Goal: Task Accomplishment & Management: Manage account settings

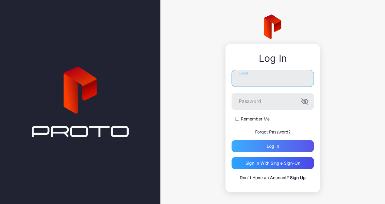
type input "**********"
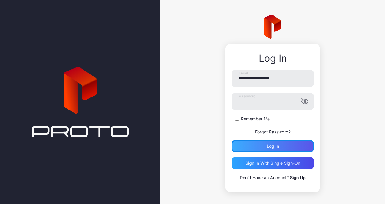
click at [251, 144] on div "Log in" at bounding box center [272, 146] width 82 height 12
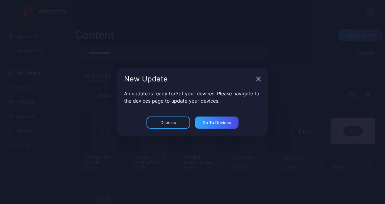
click at [258, 80] on icon "button" at bounding box center [259, 79] width 4 height 4
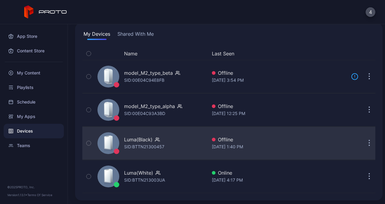
scroll to position [42, 0]
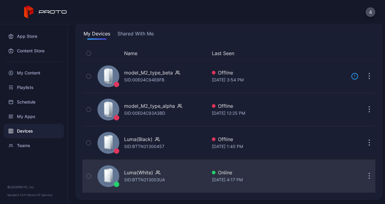
click at [157, 173] on icon "button" at bounding box center [157, 173] width 3 height 1
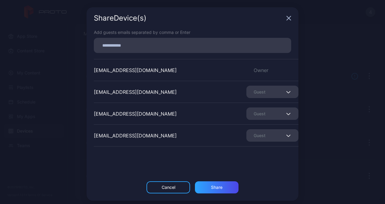
click at [280, 17] on div "Share Device (s)" at bounding box center [193, 18] width 212 height 22
click at [288, 18] on div "Share Device (s)" at bounding box center [193, 18] width 212 height 22
click at [286, 18] on icon "button" at bounding box center [288, 18] width 5 height 5
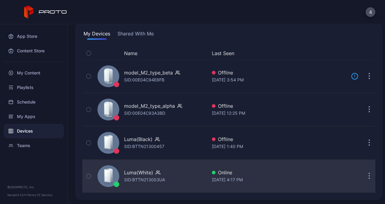
click at [146, 172] on div "Luma(White)" at bounding box center [138, 172] width 29 height 7
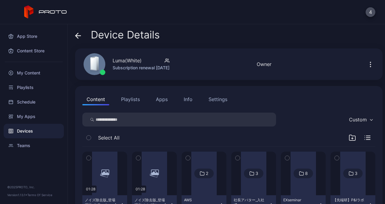
scroll to position [30, 0]
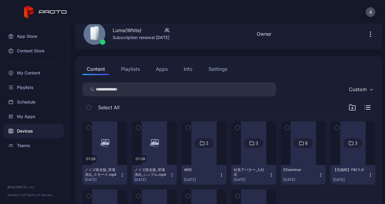
click at [135, 67] on button "Playlists" at bounding box center [130, 69] width 27 height 12
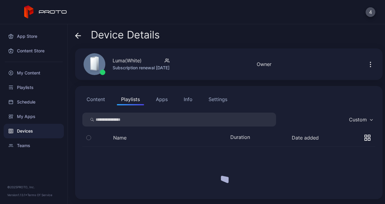
scroll to position [0, 0]
click at [101, 99] on button "Content" at bounding box center [95, 99] width 27 height 12
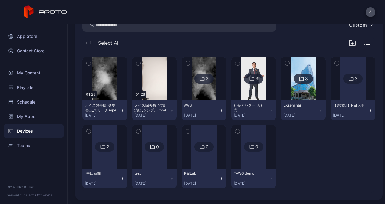
scroll to position [96, 0]
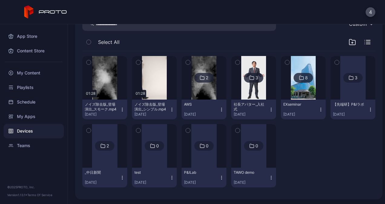
click at [88, 41] on icon "button" at bounding box center [89, 42] width 4 height 7
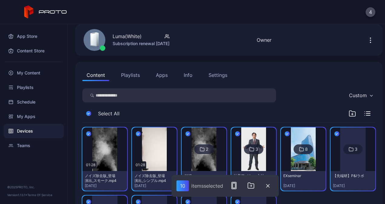
scroll to position [0, 0]
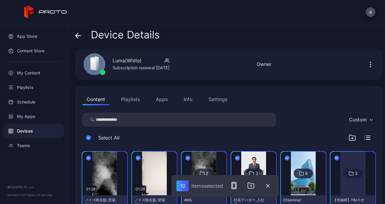
click at [370, 64] on icon "button" at bounding box center [370, 64] width 1 height 1
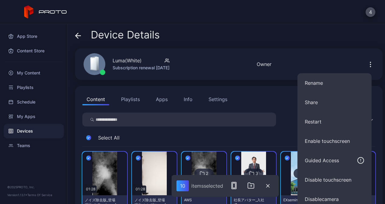
click at [250, 38] on div "Device Details" at bounding box center [228, 36] width 307 height 15
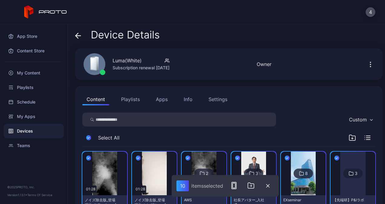
click at [367, 65] on button "button" at bounding box center [370, 64] width 10 height 12
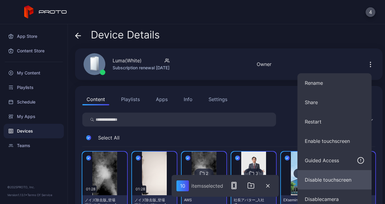
scroll to position [96, 0]
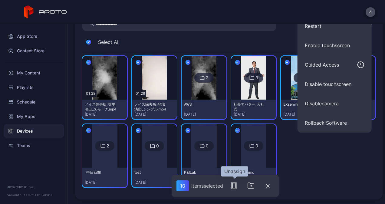
click at [234, 183] on rect "button" at bounding box center [234, 185] width 3 height 5
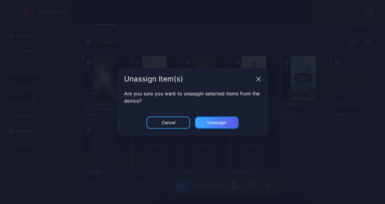
click at [220, 121] on div "Unassign" at bounding box center [216, 122] width 19 height 5
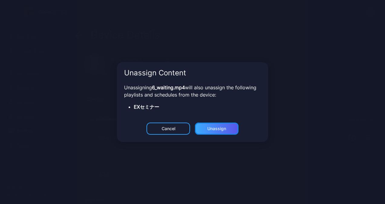
click at [207, 130] on div "Unassign" at bounding box center [216, 128] width 19 height 5
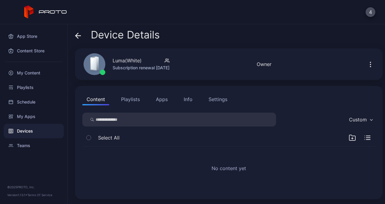
click at [134, 104] on button "Playlists" at bounding box center [130, 99] width 27 height 12
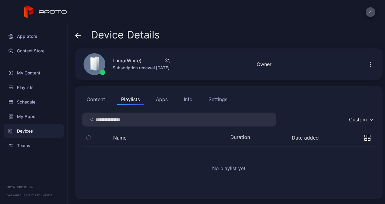
click at [159, 97] on button "Apps" at bounding box center [162, 99] width 20 height 12
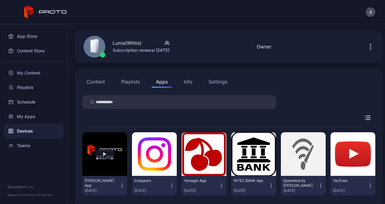
scroll to position [26, 0]
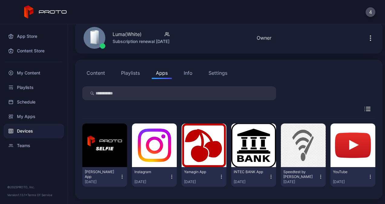
click at [120, 178] on icon "button" at bounding box center [121, 177] width 5 height 6
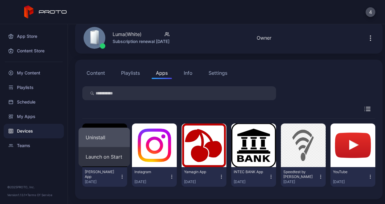
click at [106, 137] on button "Uninstall" at bounding box center [103, 137] width 51 height 19
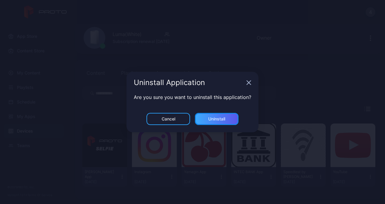
click at [210, 118] on div "Uninstall" at bounding box center [216, 118] width 17 height 5
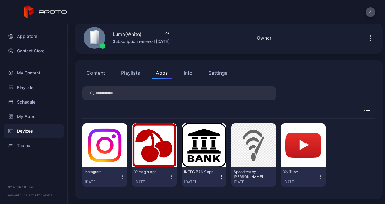
click at [122, 178] on icon "button" at bounding box center [121, 177] width 5 height 6
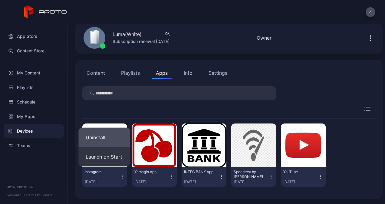
click at [106, 142] on button "Uninstall" at bounding box center [103, 137] width 51 height 19
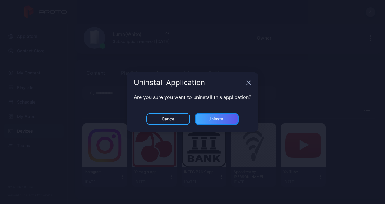
click at [212, 117] on div "Uninstall" at bounding box center [216, 118] width 17 height 5
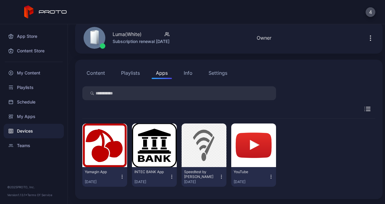
click at [123, 177] on icon "button" at bounding box center [121, 177] width 5 height 6
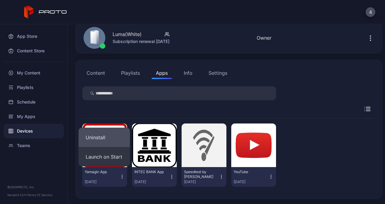
click at [107, 137] on button "Uninstall" at bounding box center [103, 137] width 51 height 19
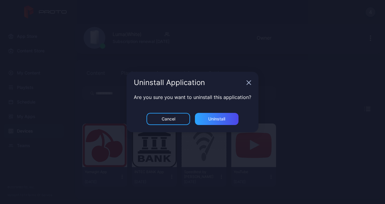
click at [247, 85] on icon "button" at bounding box center [248, 82] width 5 height 5
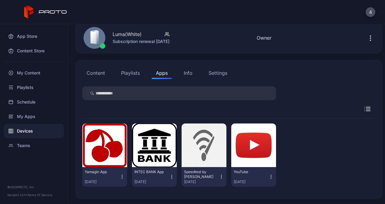
click at [123, 177] on icon "button" at bounding box center [121, 177] width 5 height 6
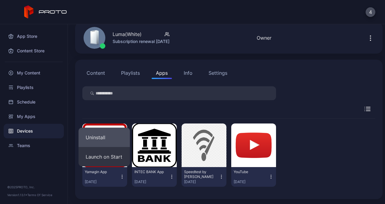
click at [113, 142] on button "Uninstall" at bounding box center [103, 137] width 51 height 19
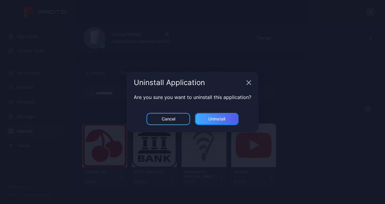
click at [215, 117] on div "Uninstall" at bounding box center [217, 119] width 44 height 12
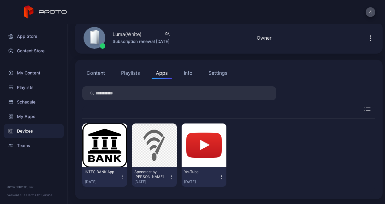
click at [122, 176] on icon "button" at bounding box center [121, 177] width 5 height 6
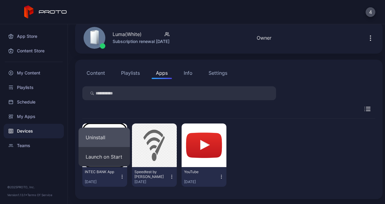
click at [115, 140] on button "Uninstall" at bounding box center [103, 137] width 51 height 19
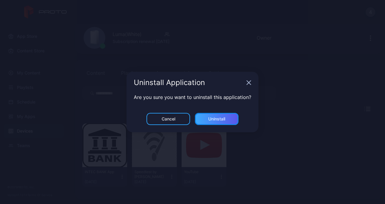
click at [204, 116] on div "Uninstall" at bounding box center [217, 119] width 44 height 12
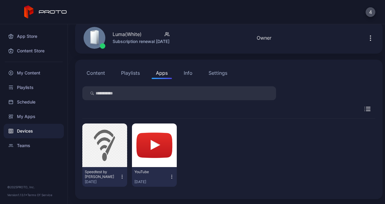
click at [123, 176] on div "Speedtest by Ookla [DATE]" at bounding box center [104, 177] width 45 height 20
click at [120, 175] on icon "button" at bounding box center [121, 177] width 5 height 6
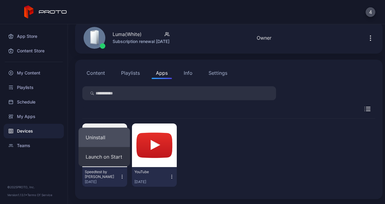
click at [115, 140] on button "Uninstall" at bounding box center [103, 137] width 51 height 19
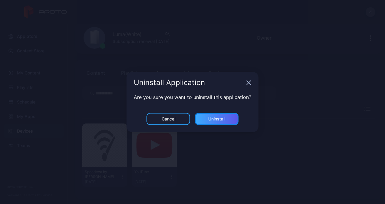
click at [209, 117] on div "Uninstall" at bounding box center [216, 118] width 17 height 5
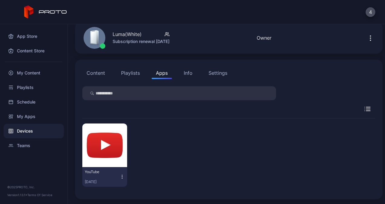
click at [123, 177] on icon "button" at bounding box center [121, 177] width 5 height 6
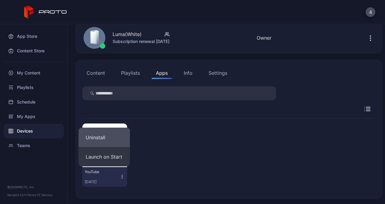
click at [116, 141] on button "Uninstall" at bounding box center [103, 137] width 51 height 19
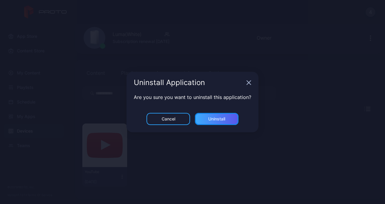
click at [206, 119] on div "Uninstall" at bounding box center [217, 119] width 44 height 12
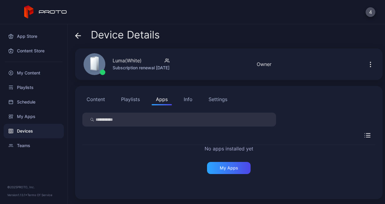
scroll to position [0, 0]
click at [196, 95] on div "Content Playlists Apps Info Settings" at bounding box center [228, 99] width 293 height 12
click at [190, 97] on div "Info" at bounding box center [188, 99] width 9 height 7
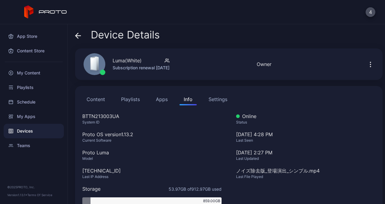
click at [213, 99] on div "Settings" at bounding box center [217, 99] width 19 height 7
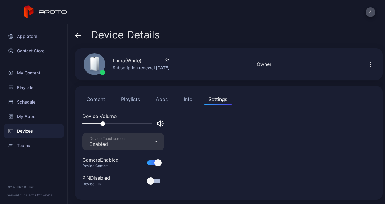
click at [103, 99] on button "Content" at bounding box center [95, 99] width 27 height 12
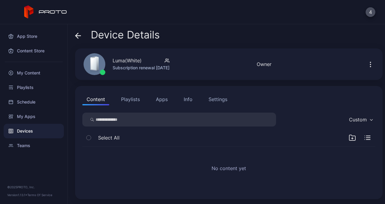
click at [137, 102] on button "Playlists" at bounding box center [130, 99] width 27 height 12
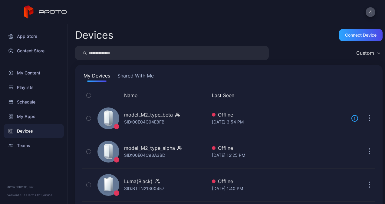
scroll to position [42, 0]
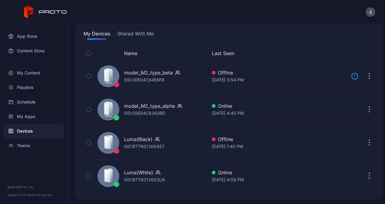
click at [129, 34] on button "Shared With Me" at bounding box center [135, 35] width 39 height 10
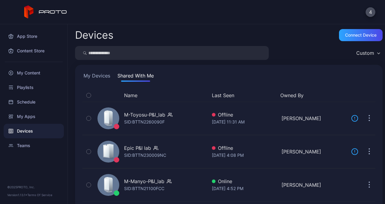
scroll to position [0, 0]
click at [104, 75] on button "My Devices" at bounding box center [96, 77] width 29 height 10
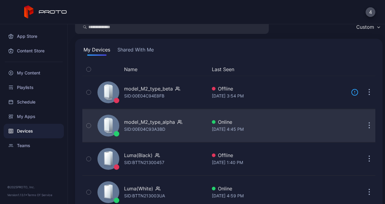
scroll to position [42, 0]
